Goal: Information Seeking & Learning: Learn about a topic

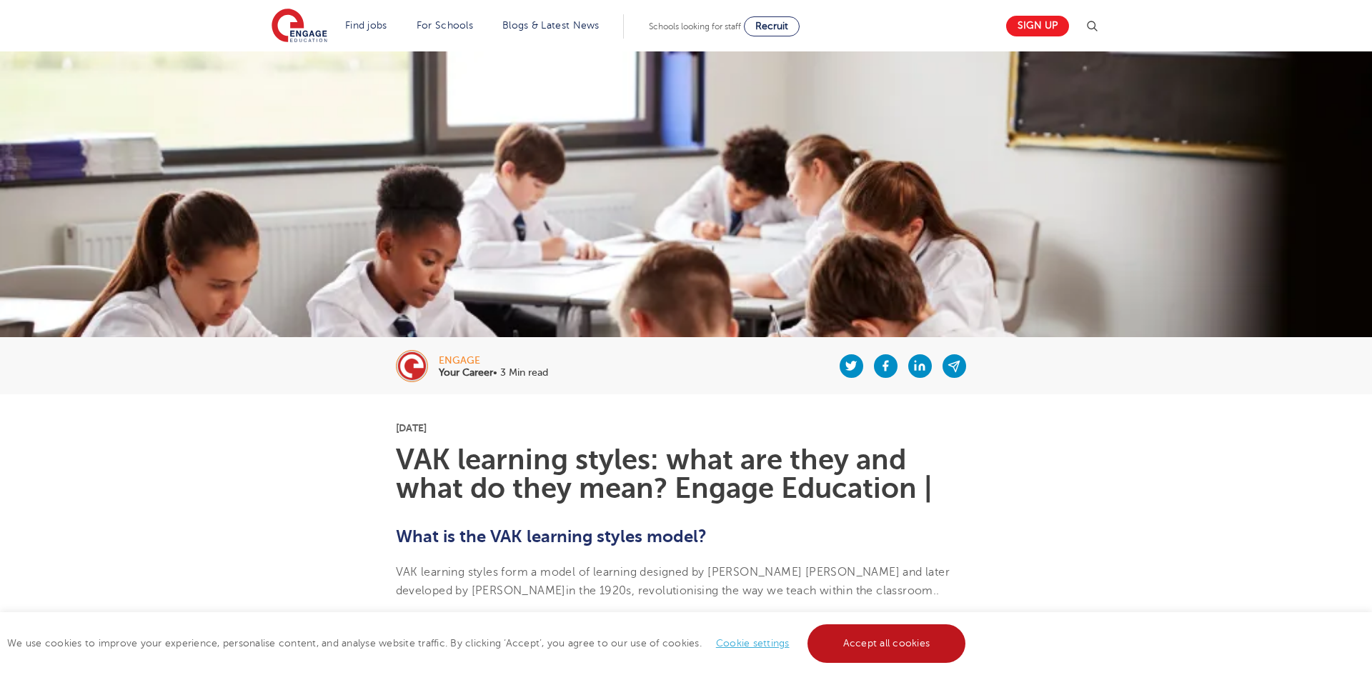
click at [874, 643] on link "Accept all cookies" at bounding box center [887, 644] width 159 height 39
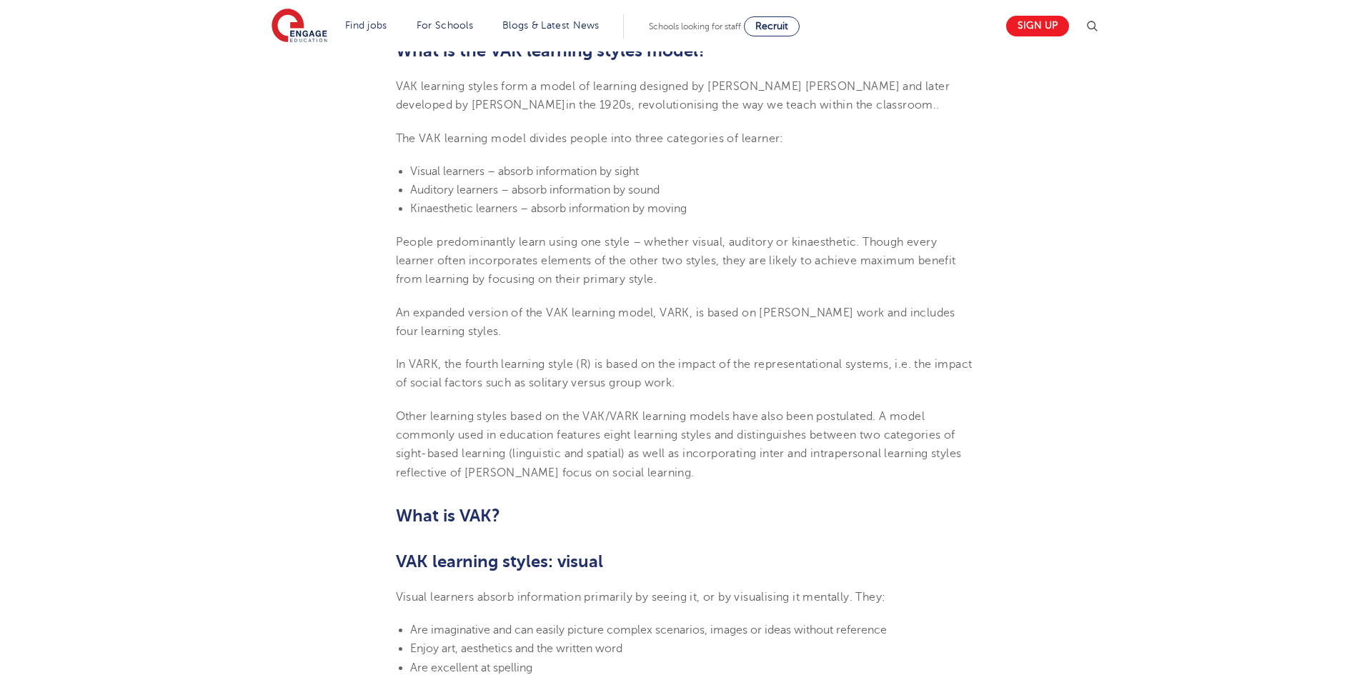
scroll to position [485, 0]
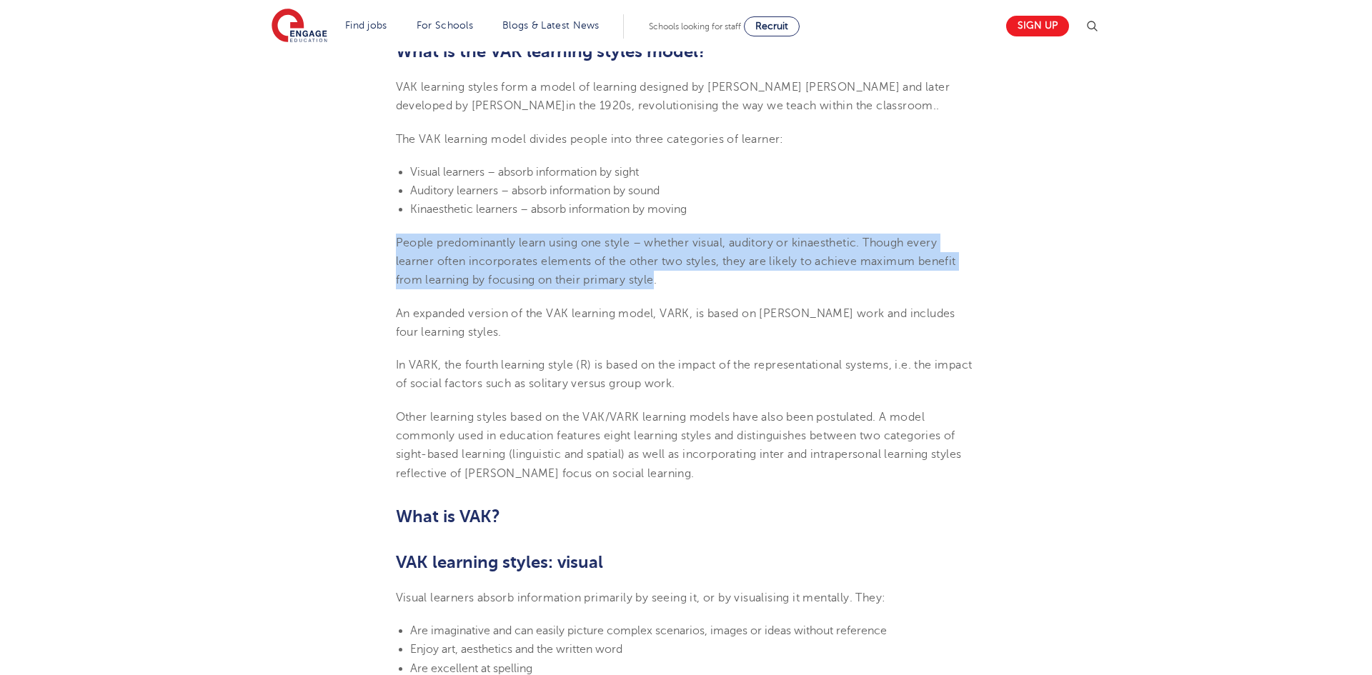
drag, startPoint x: 657, startPoint y: 281, endPoint x: 395, endPoint y: 242, distance: 265.1
click at [396, 242] on span "People predominantly learn using one style – whether visual, auditory or kinaes…" at bounding box center [676, 262] width 560 height 51
copy span "People predominantly learn using one style – whether visual, auditory or kinaes…"
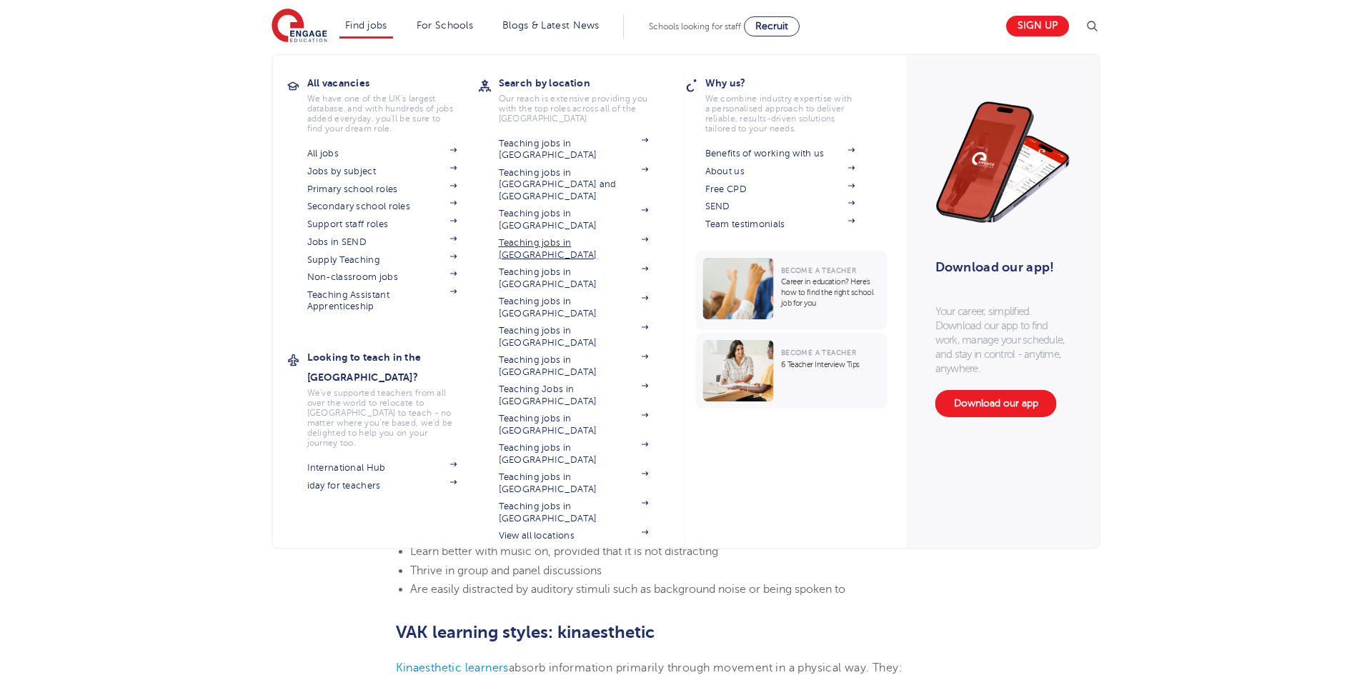
scroll to position [956, 0]
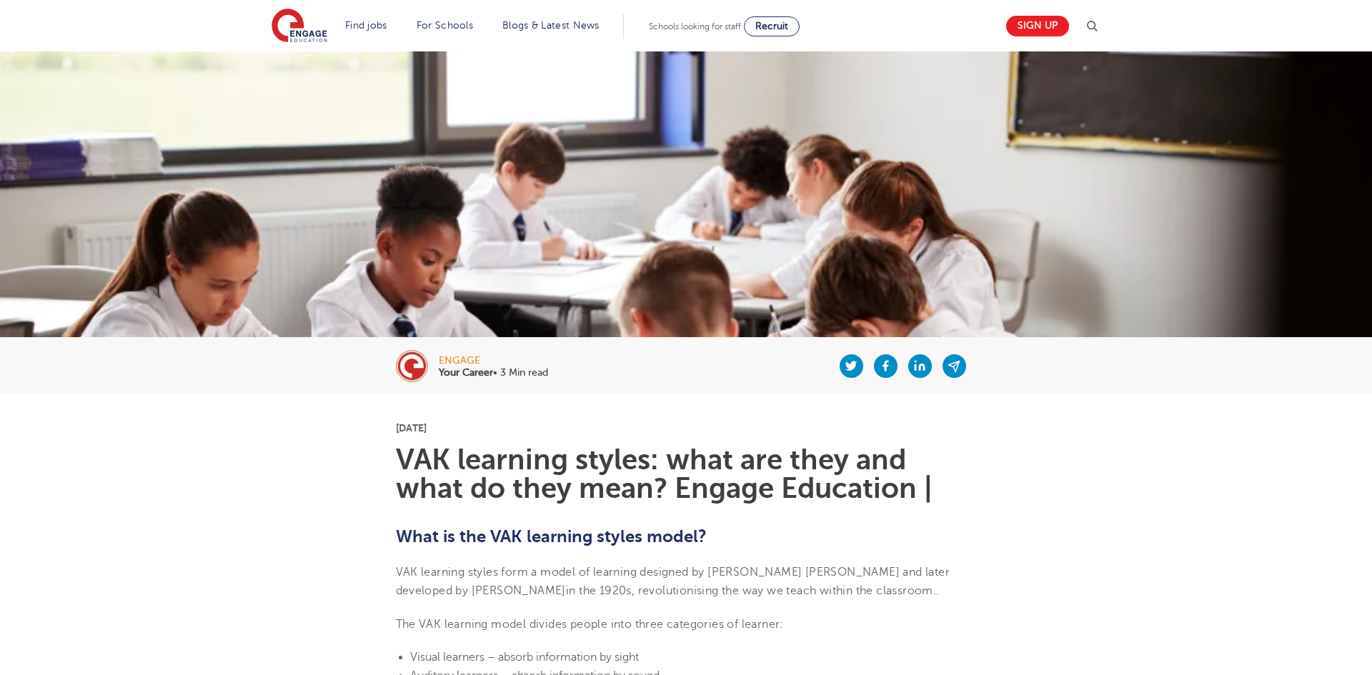
scroll to position [956, 0]
